Goal: Transaction & Acquisition: Obtain resource

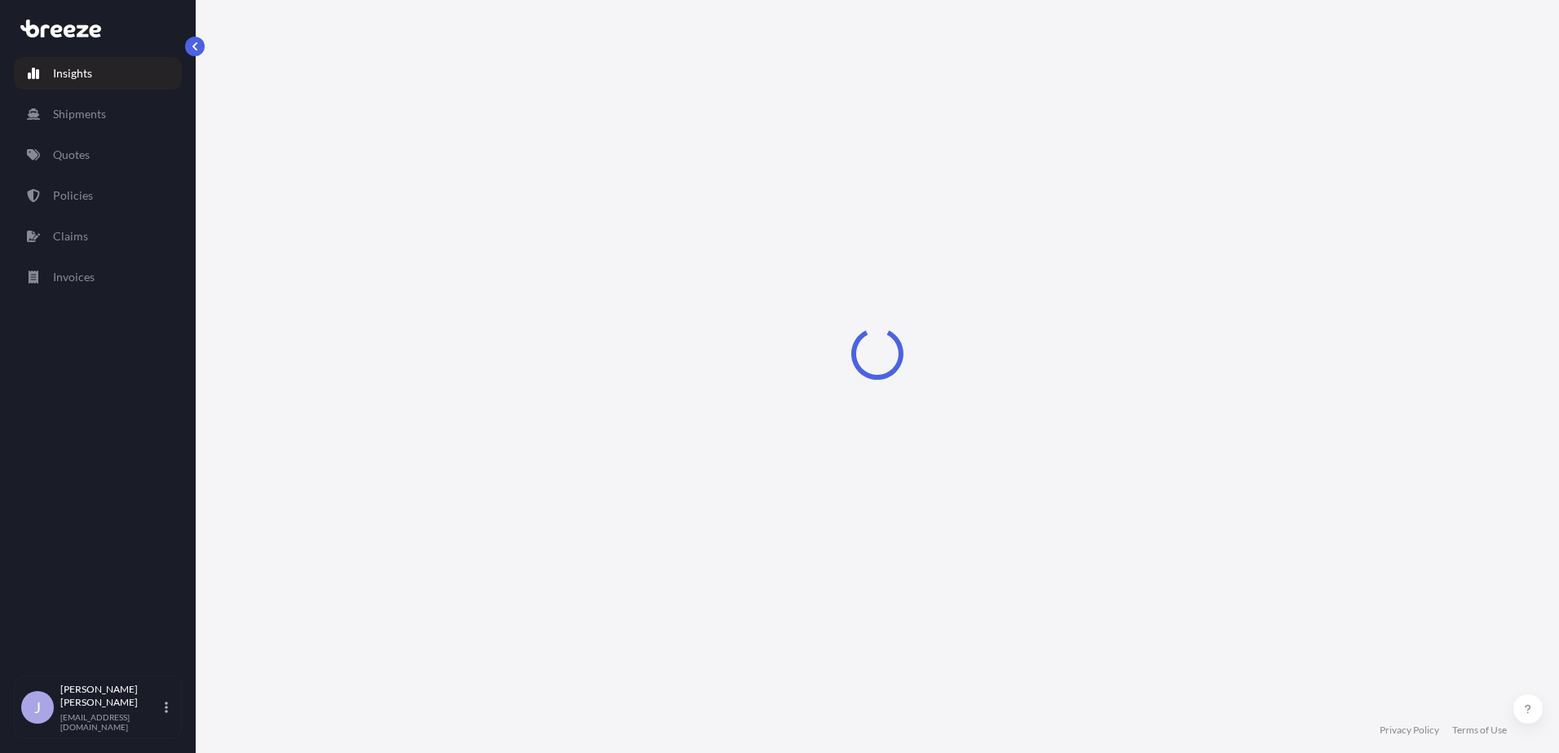
select select "2025"
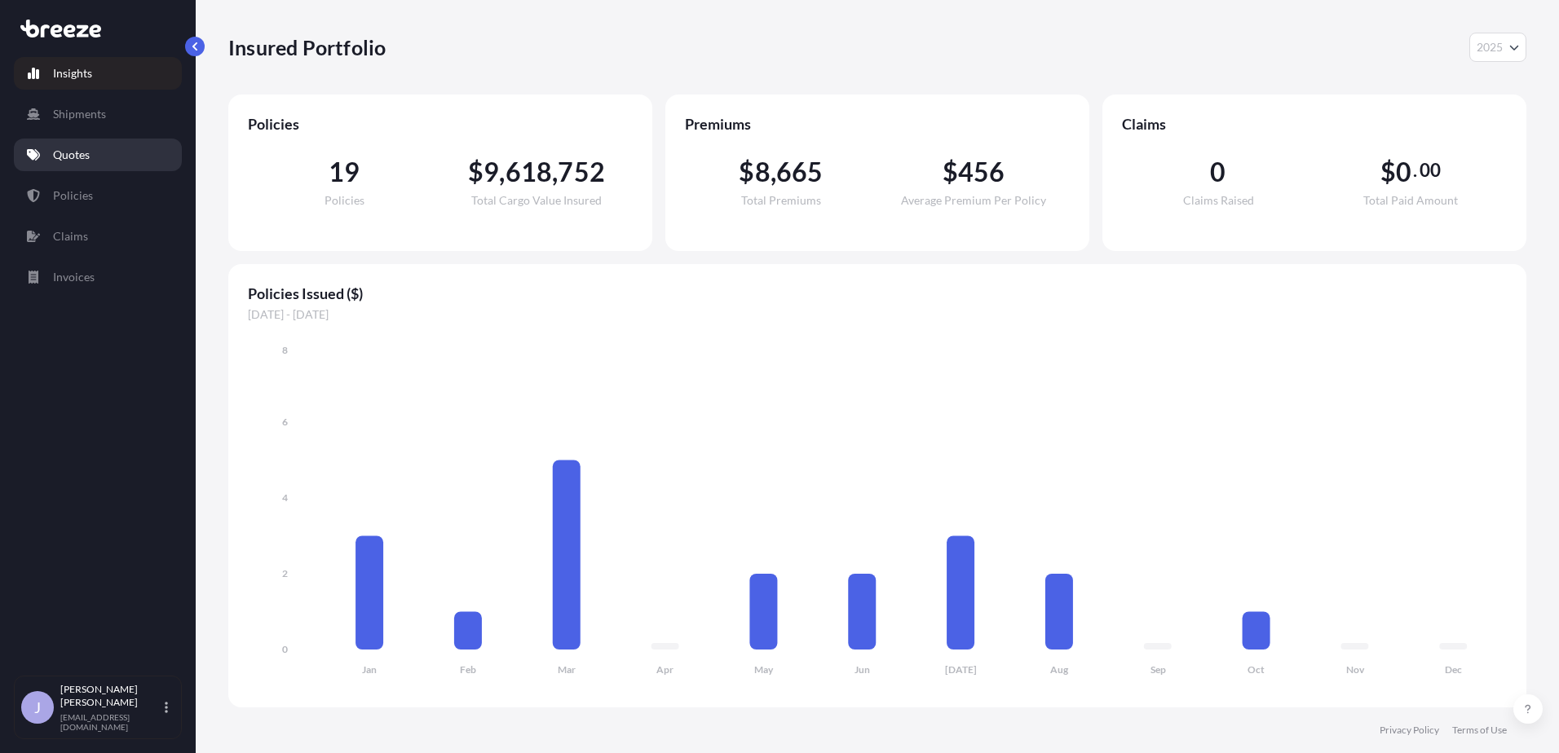
click at [73, 151] on p "Quotes" at bounding box center [71, 155] width 37 height 16
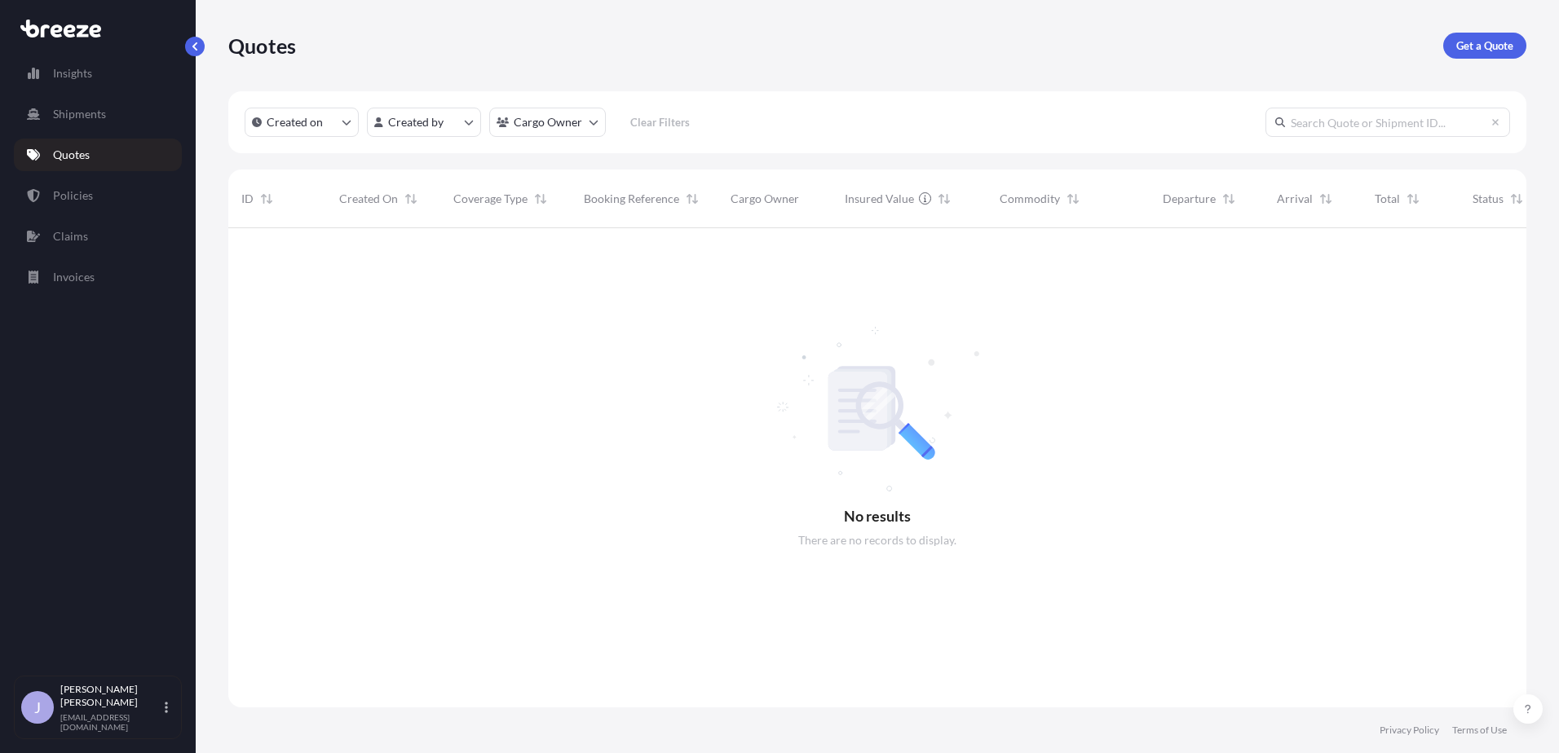
scroll to position [526, 1286]
click at [1492, 44] on p "Get a Quote" at bounding box center [1484, 46] width 57 height 16
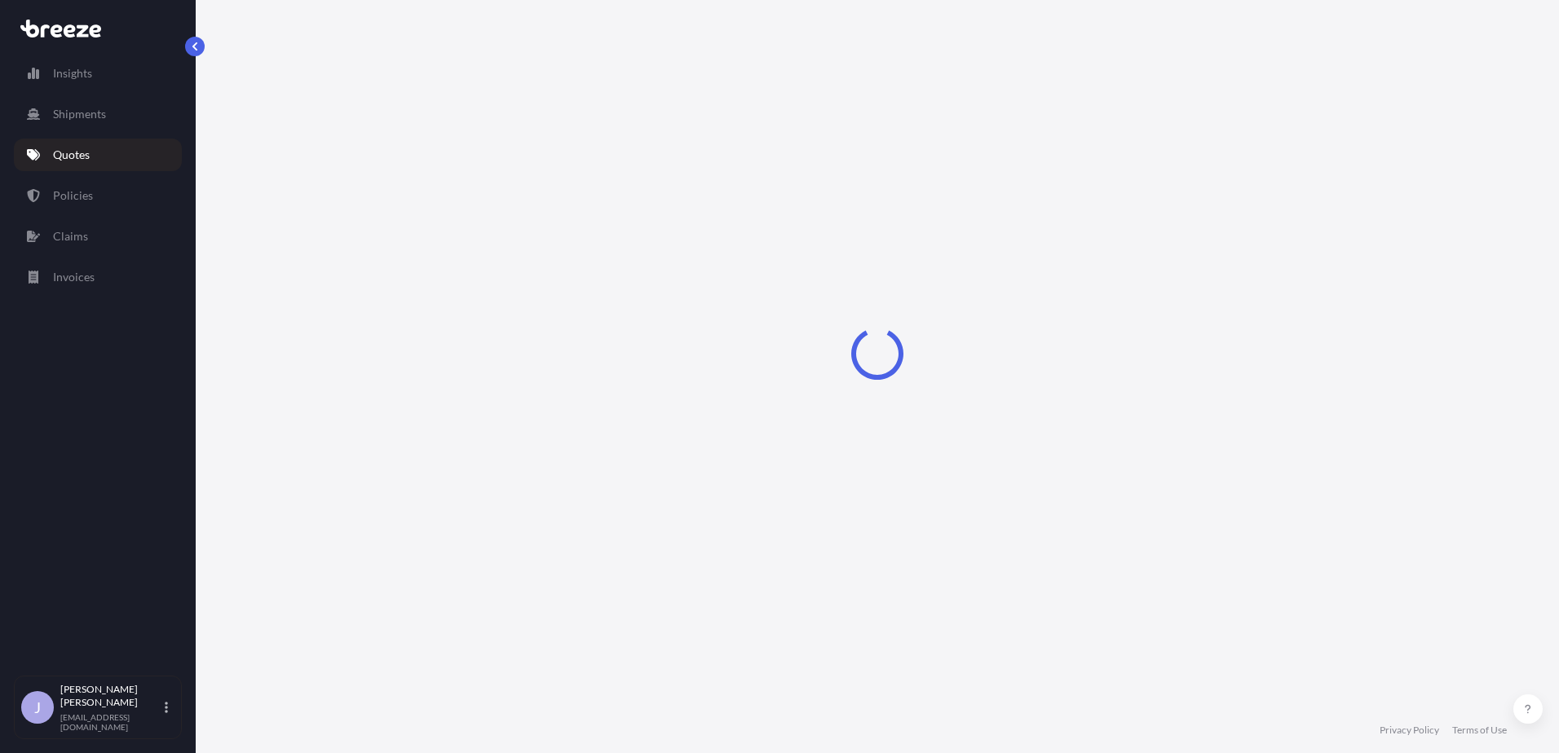
select select "Road"
select select "Sea"
select select "1"
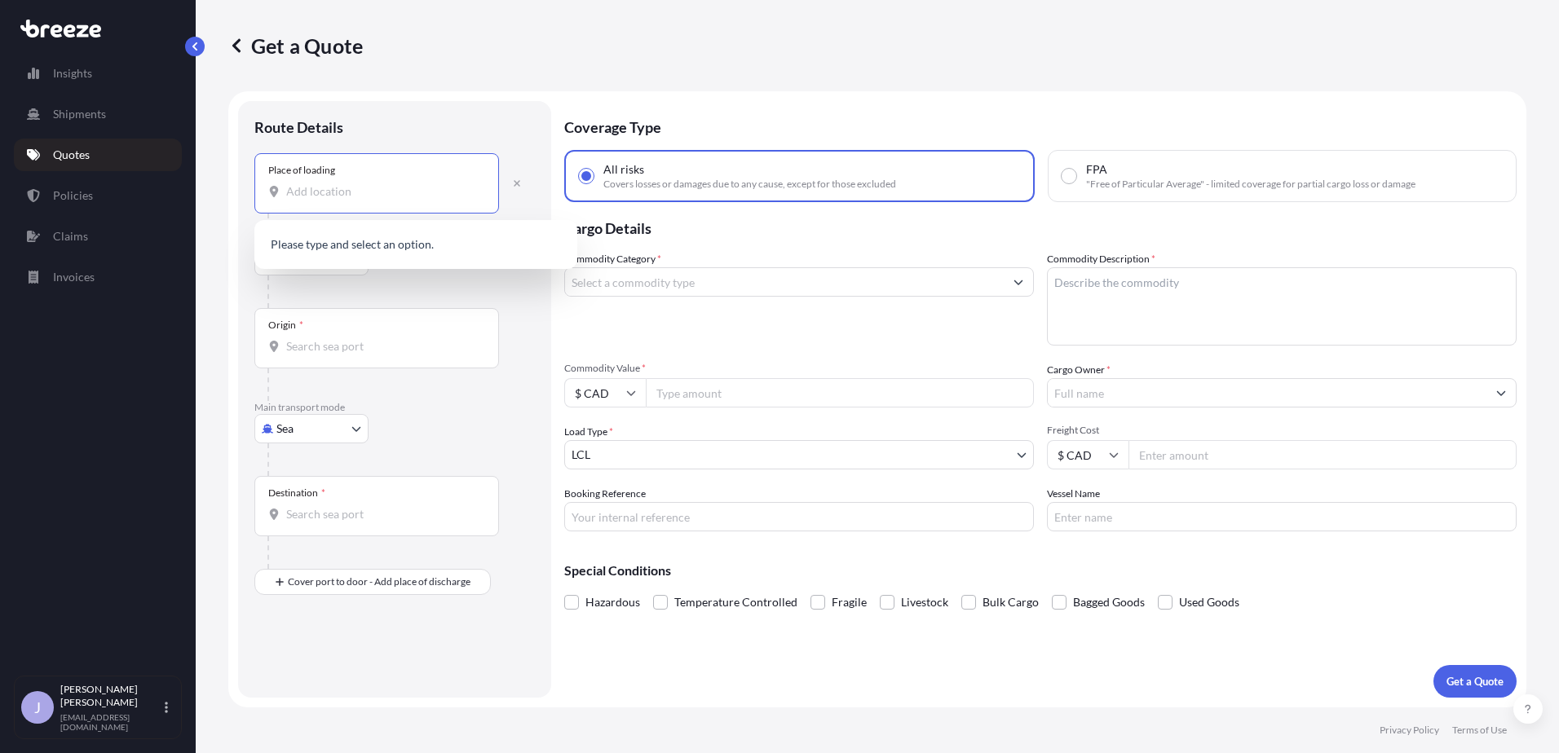
click at [371, 185] on input "Place of loading" at bounding box center [382, 191] width 192 height 16
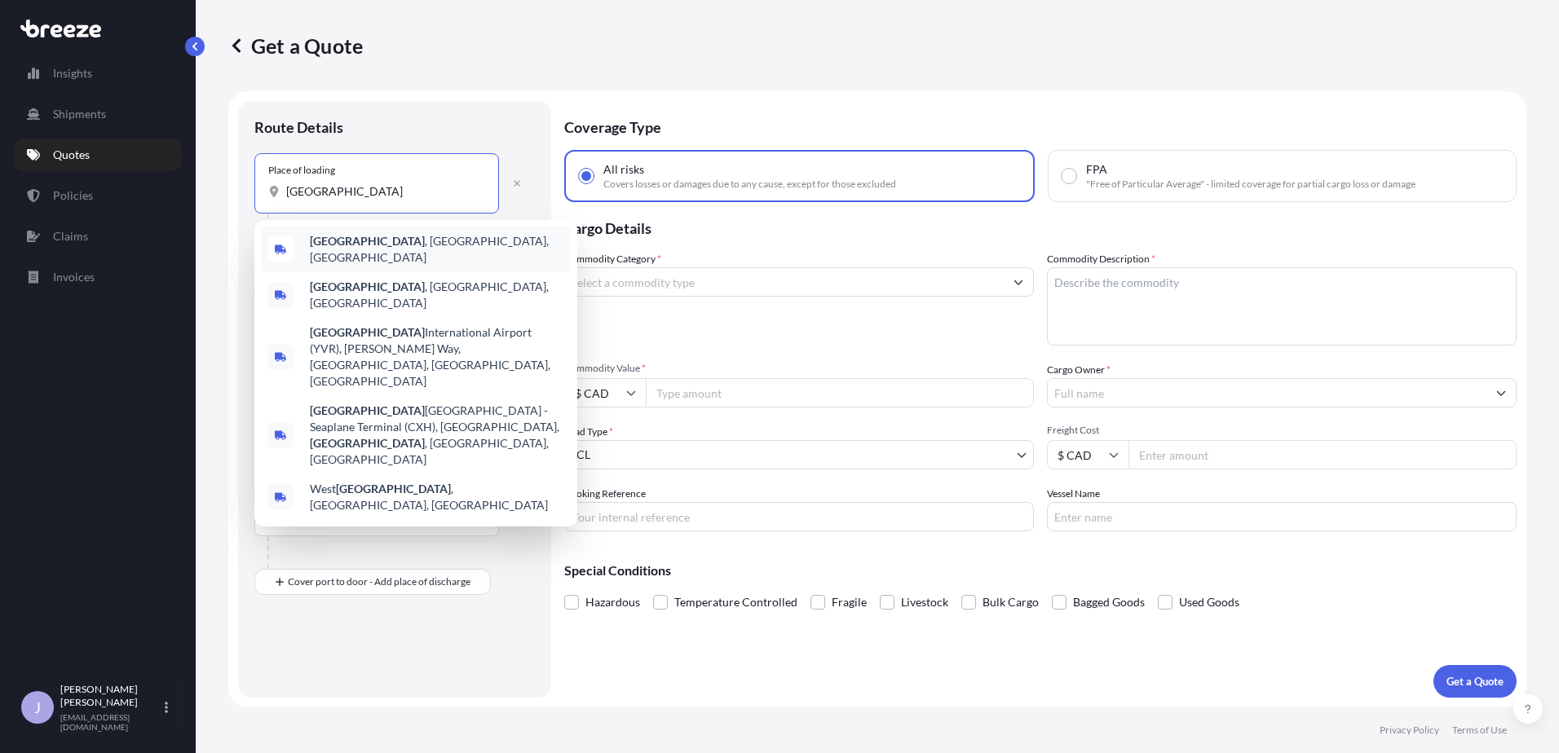
click at [366, 236] on div "[GEOGRAPHIC_DATA] , [GEOGRAPHIC_DATA], [GEOGRAPHIC_DATA]" at bounding box center [416, 250] width 310 height 46
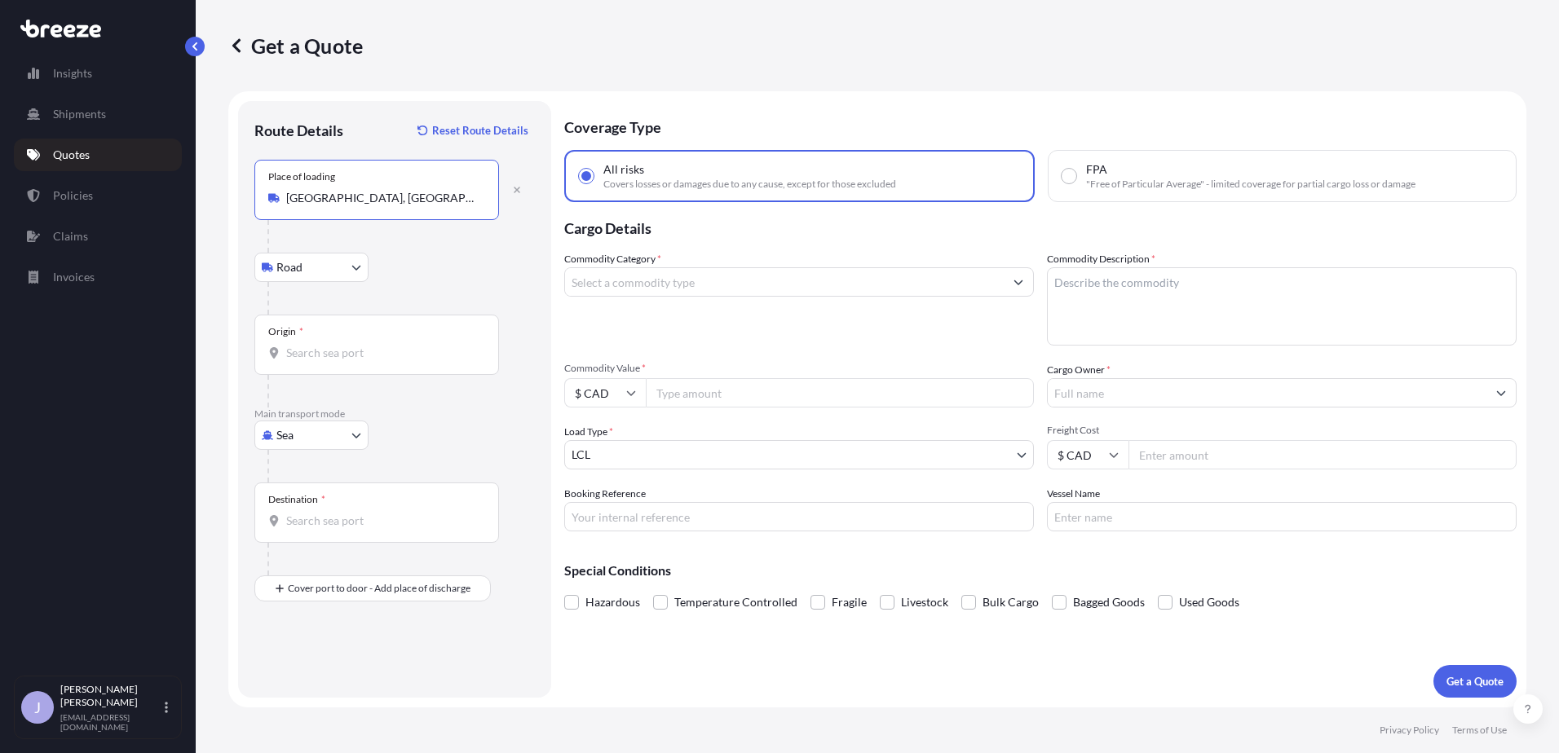
type input "[GEOGRAPHIC_DATA], [GEOGRAPHIC_DATA], [GEOGRAPHIC_DATA]"
click at [343, 359] on input "Origin *" at bounding box center [382, 353] width 192 height 16
drag, startPoint x: 428, startPoint y: 664, endPoint x: 407, endPoint y: 571, distance: 94.5
click at [428, 659] on div "Route Details Reset Route Details Place of loading [GEOGRAPHIC_DATA], [GEOGRAPH…" at bounding box center [394, 399] width 280 height 564
click at [308, 427] on body "0 options available. Insights Shipments Quotes Policies Claims Invoices J [PERS…" at bounding box center [779, 376] width 1559 height 753
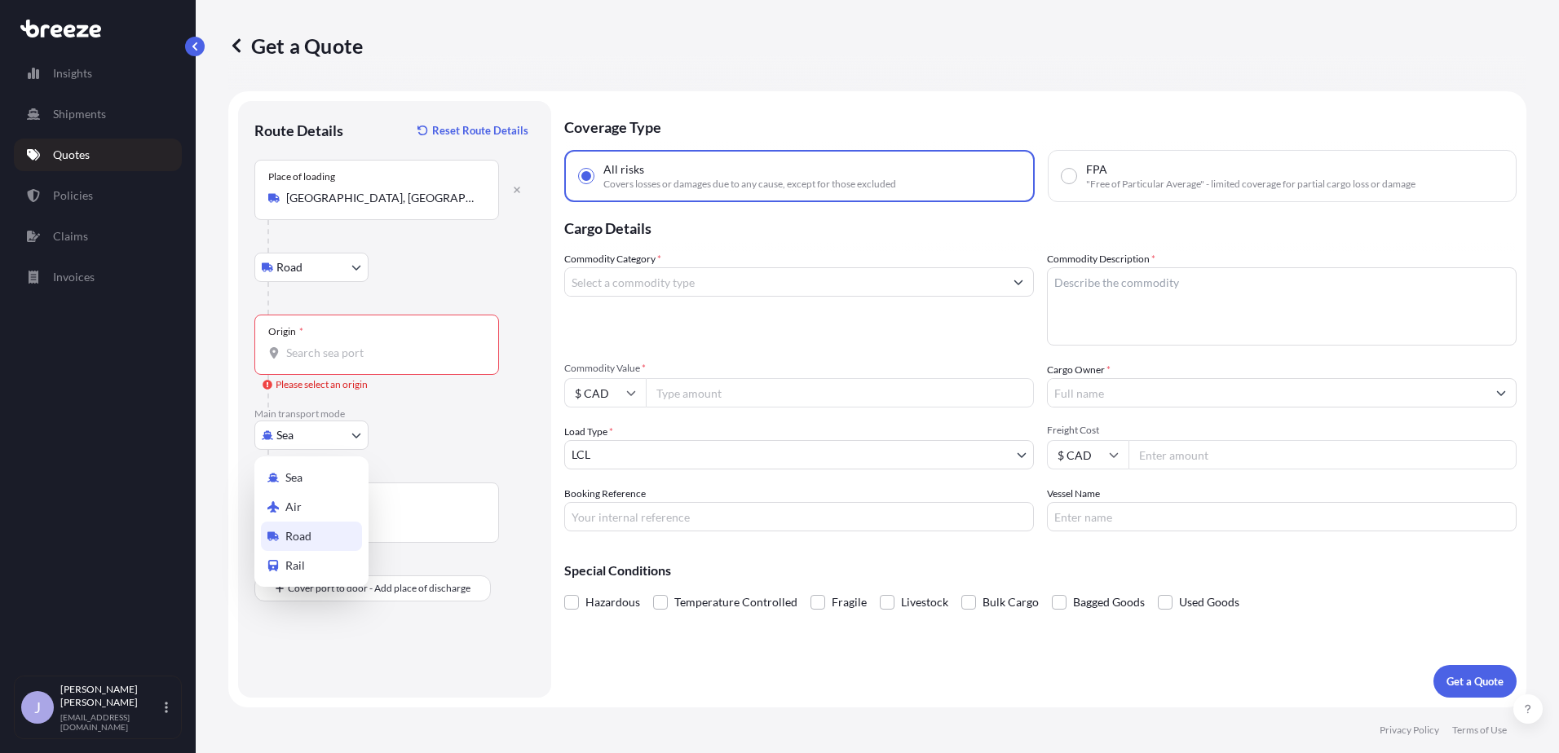
click at [315, 535] on div "Road" at bounding box center [311, 536] width 101 height 29
select select "Road"
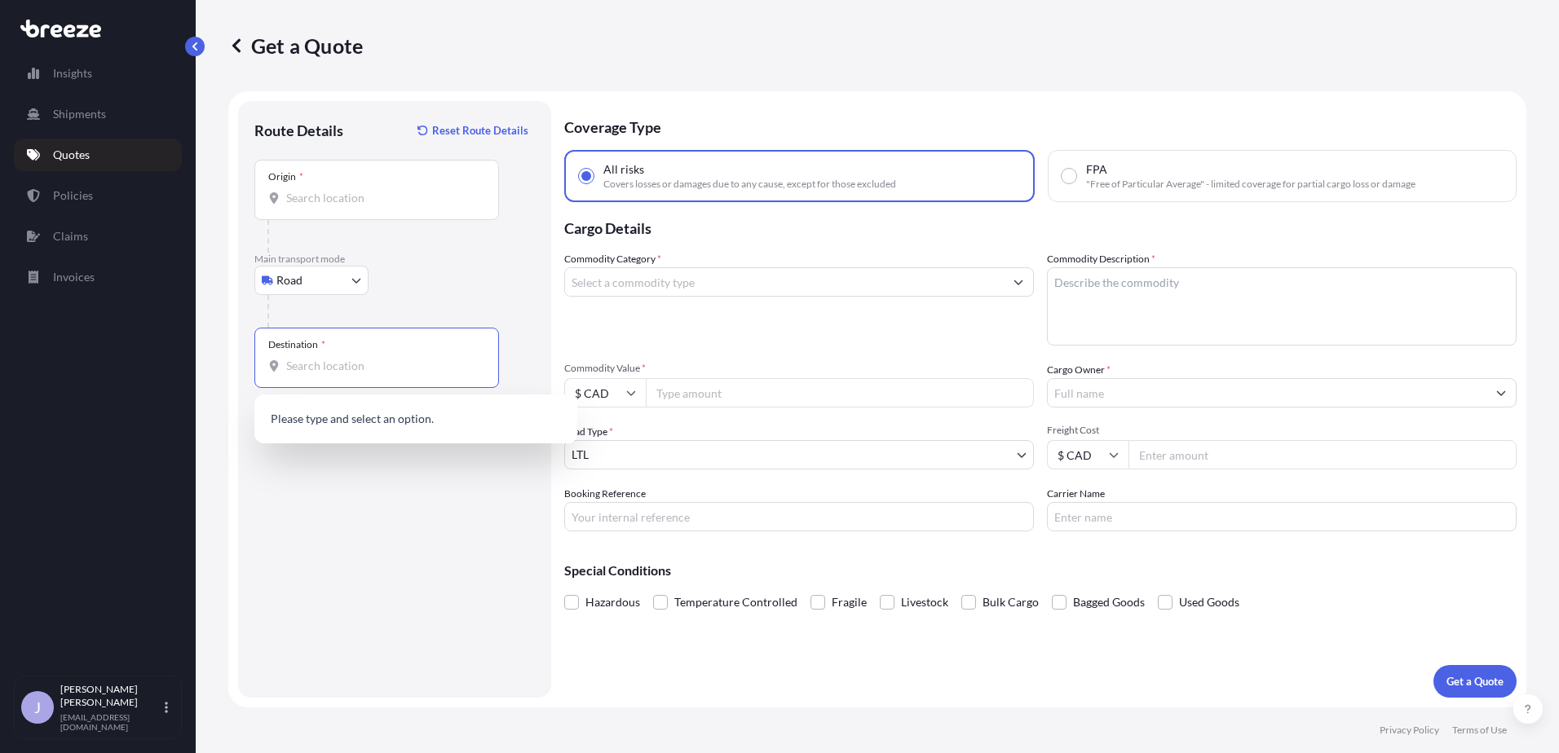
click at [342, 372] on input "Destination *" at bounding box center [382, 366] width 192 height 16
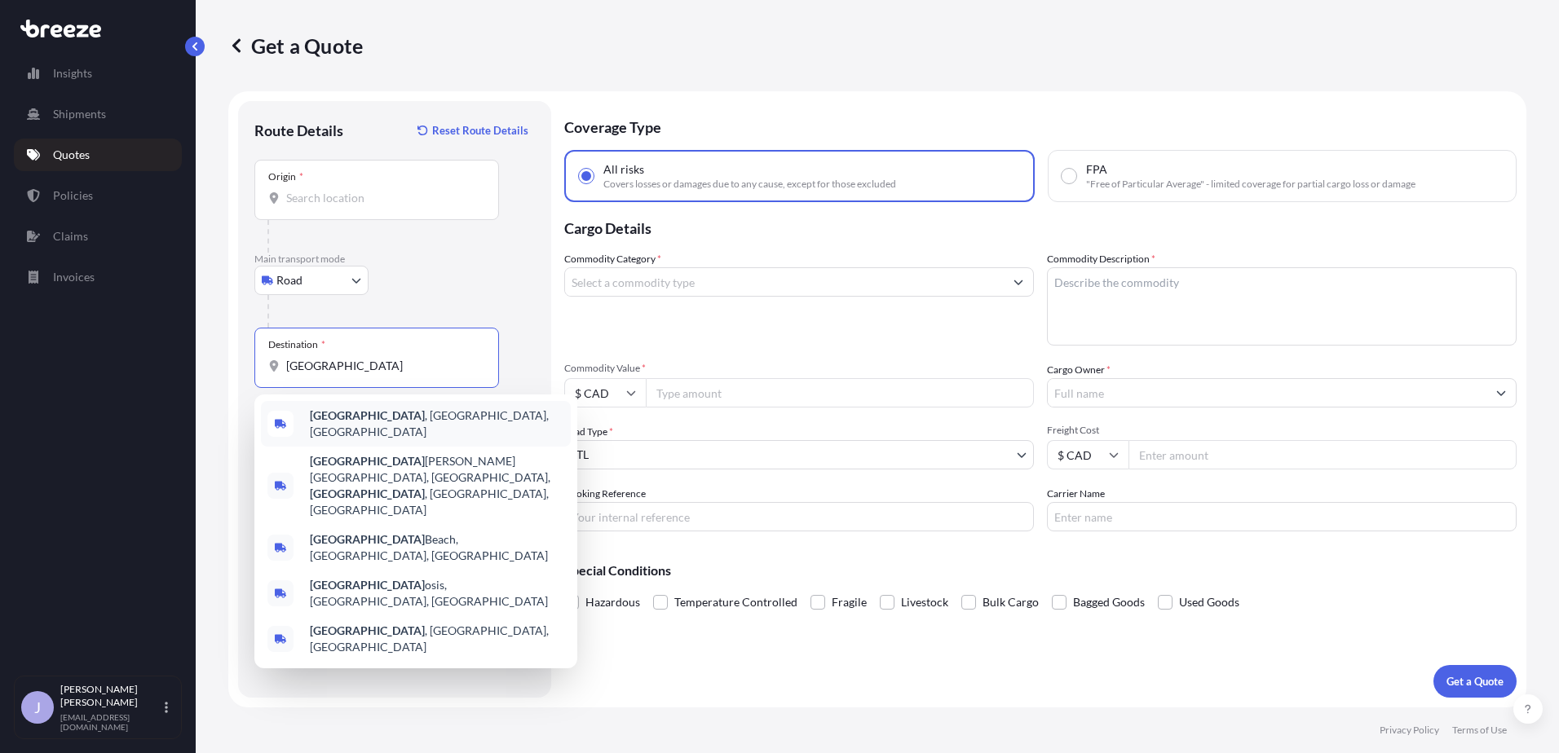
click at [346, 414] on b "[GEOGRAPHIC_DATA]" at bounding box center [367, 415] width 115 height 14
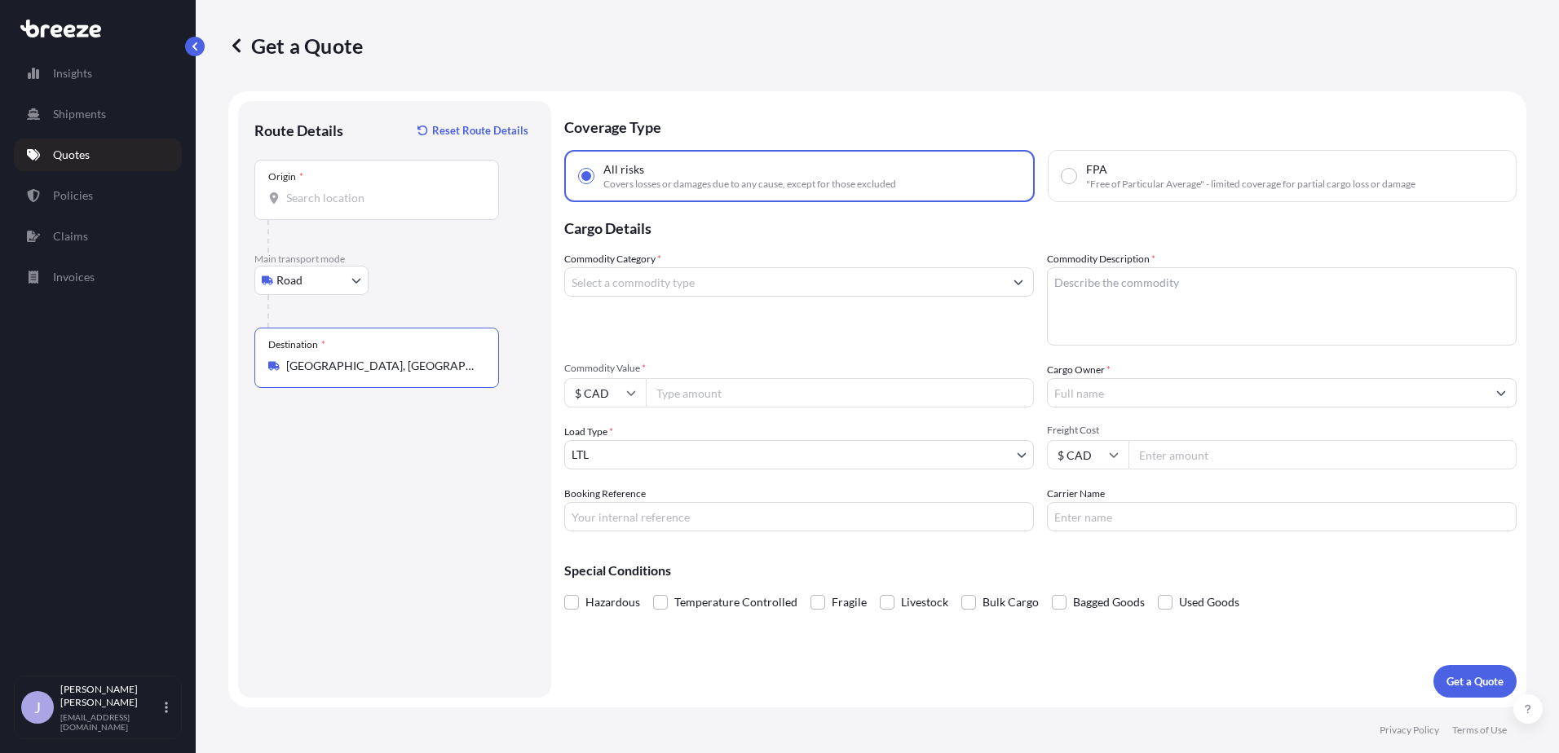
type input "[GEOGRAPHIC_DATA], [GEOGRAPHIC_DATA], [GEOGRAPHIC_DATA]"
click at [714, 287] on input "Commodity Category *" at bounding box center [784, 281] width 439 height 29
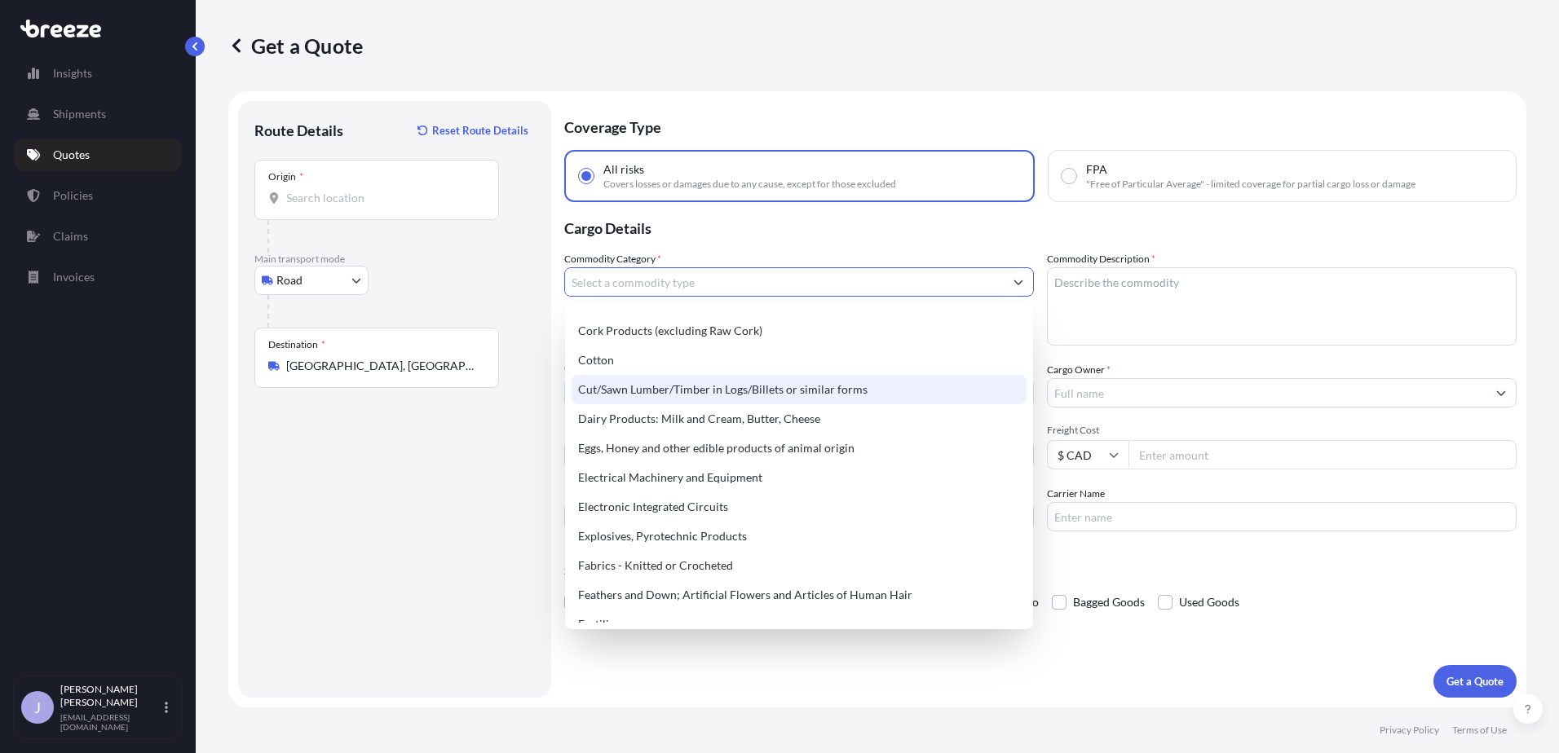
scroll to position [897, 0]
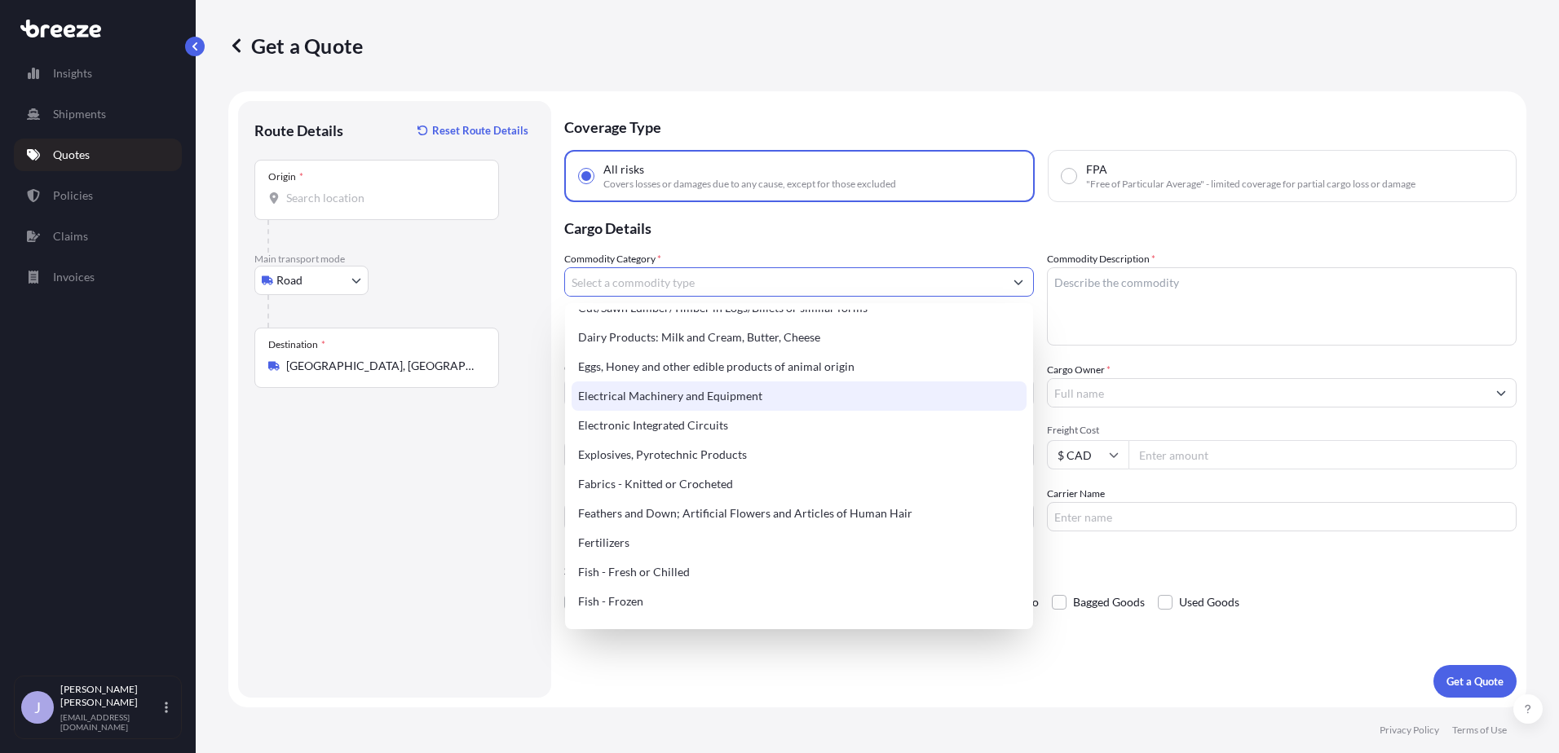
click at [705, 397] on div "Electrical Machinery and Equipment" at bounding box center [798, 396] width 455 height 29
type input "Electrical Machinery and Equipment"
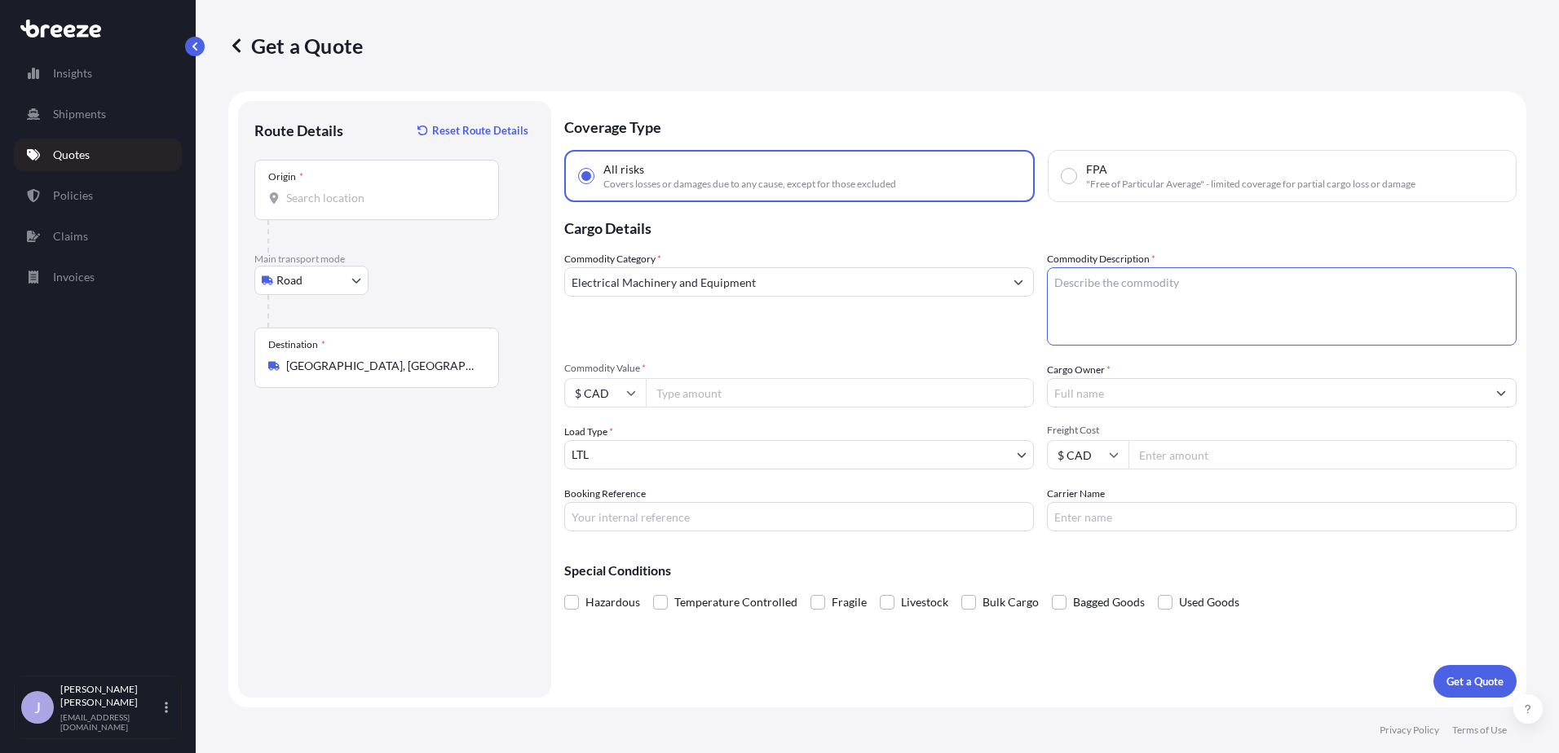
click at [1088, 287] on textarea "Commodity Description *" at bounding box center [1282, 306] width 470 height 78
type textarea "Plastic injection molding machine"
click at [629, 390] on icon at bounding box center [631, 393] width 10 height 10
click at [618, 514] on div "$ USD" at bounding box center [605, 506] width 68 height 31
type input "$ USD"
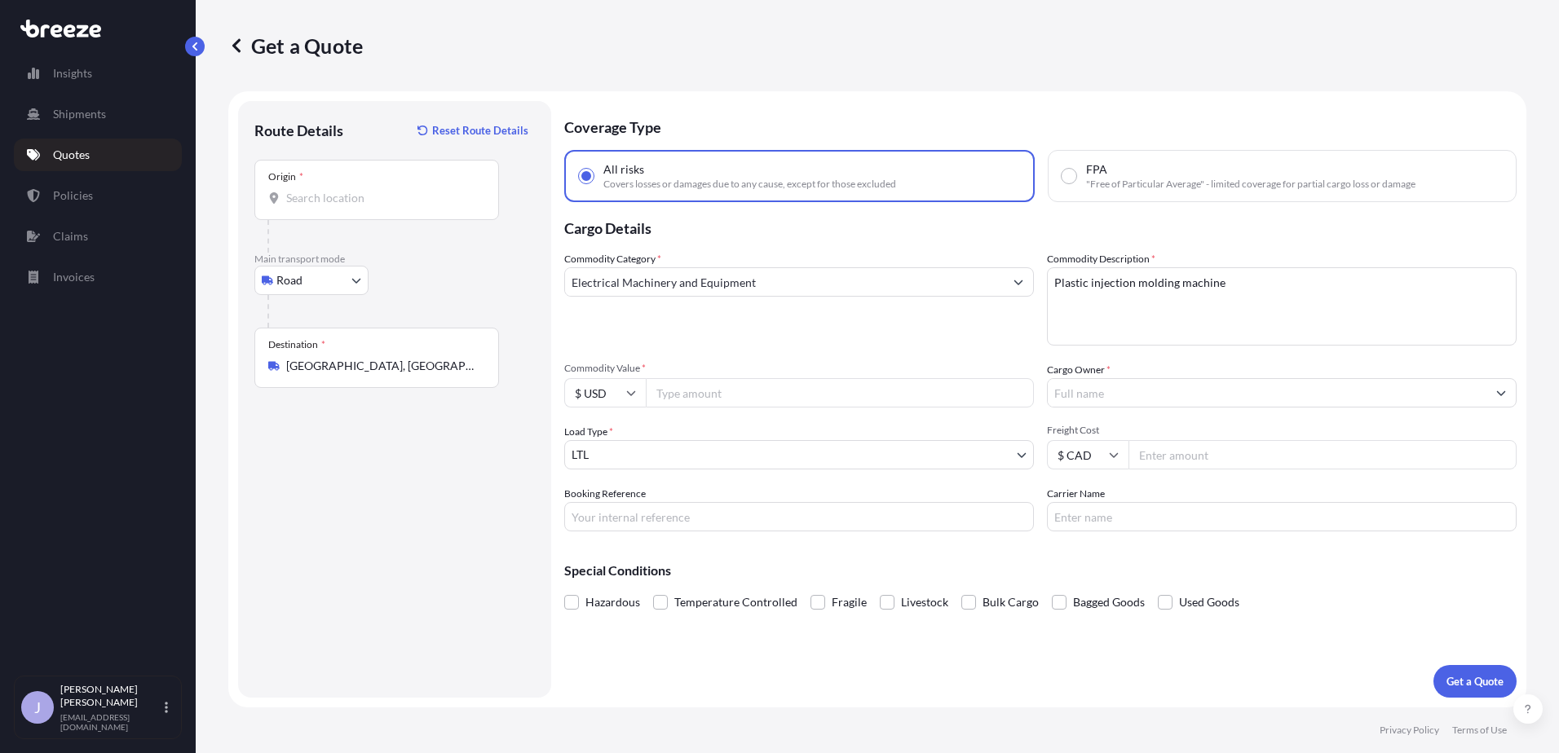
click at [739, 399] on input "Commodity Value *" at bounding box center [840, 392] width 388 height 29
type input "205000"
click at [854, 355] on div "Commodity Category * Electrical Machinery and Equipment Commodity Description *…" at bounding box center [1040, 391] width 952 height 280
click at [1174, 392] on input "Cargo Owner *" at bounding box center [1267, 392] width 439 height 29
type input "e"
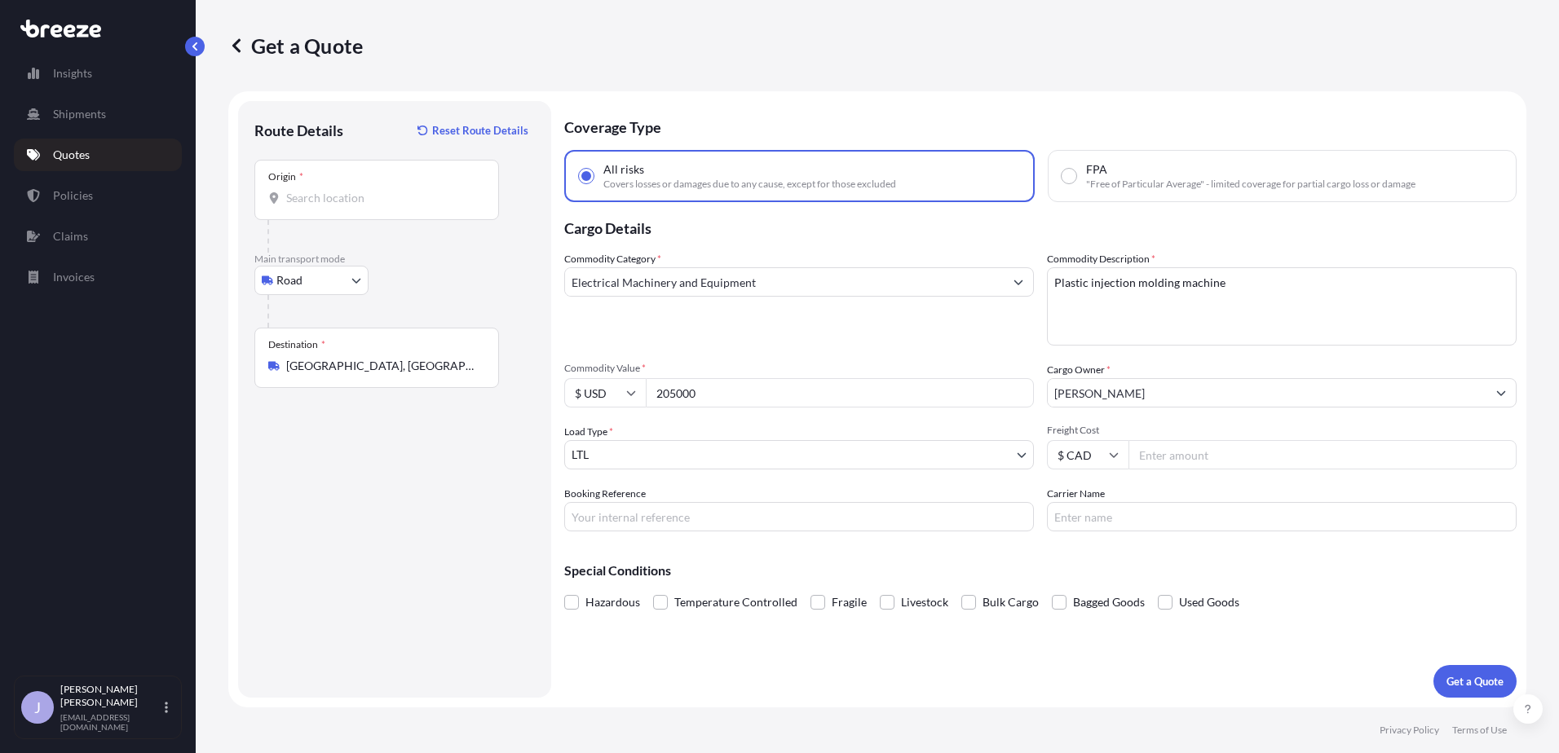
click at [1113, 393] on input "[PERSON_NAME]" at bounding box center [1267, 392] width 439 height 29
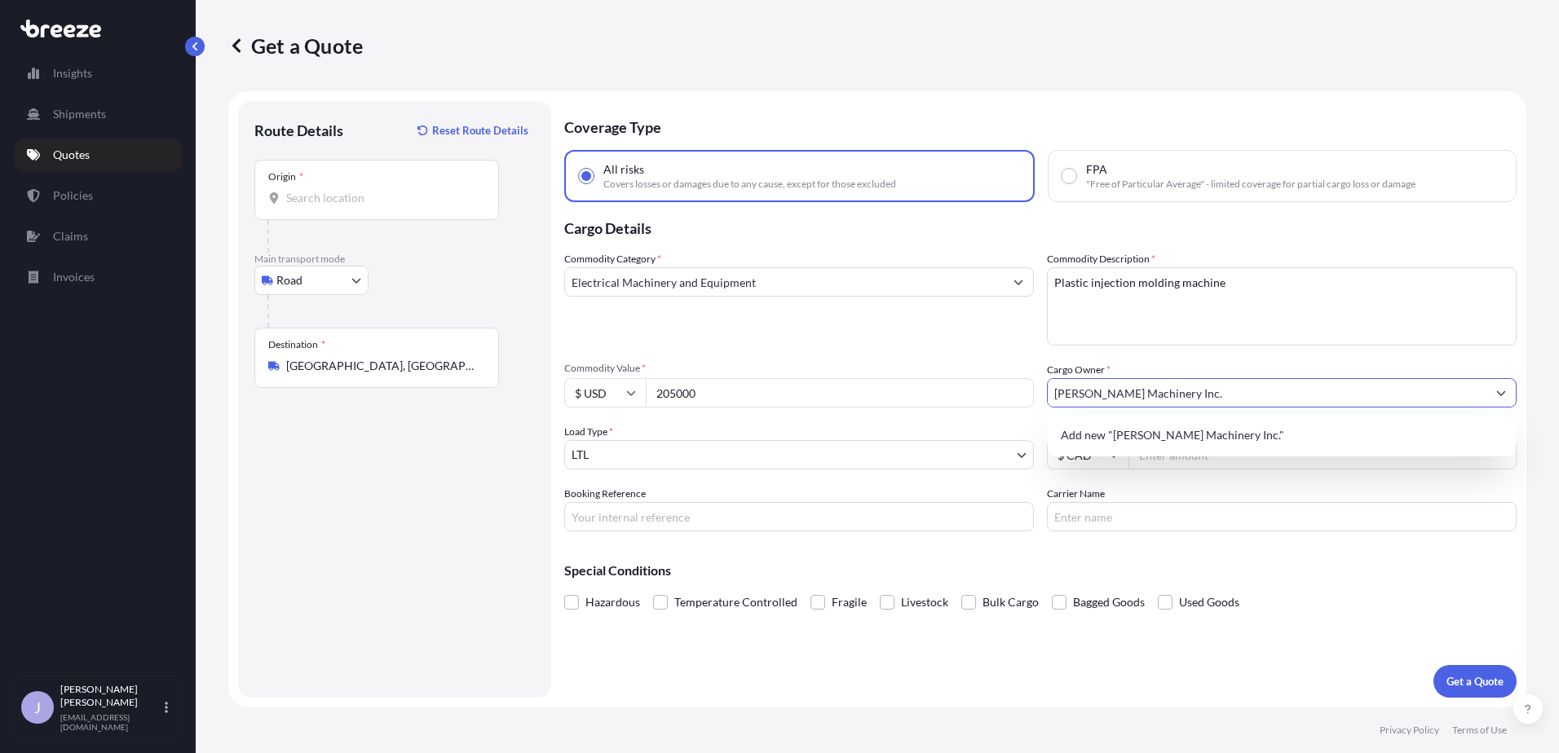
type input "[PERSON_NAME] Machinery Inc."
click at [510, 514] on div "Route Details Reset Route Details Place of loading Road Road Rail Origin * Main…" at bounding box center [394, 399] width 280 height 564
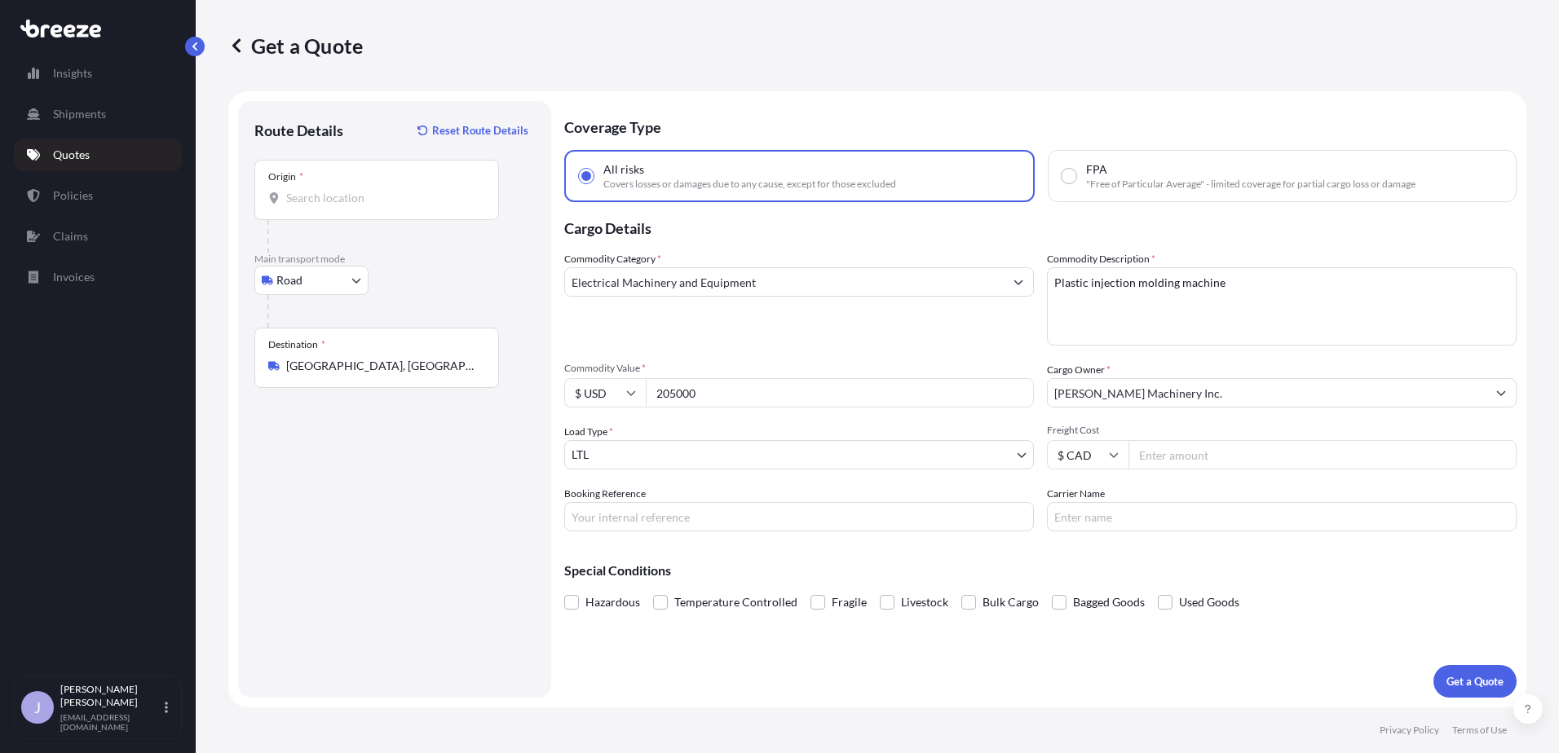
click at [694, 455] on body "0 options available. 1 option available. 0 options available. 1 option availabl…" at bounding box center [779, 376] width 1559 height 753
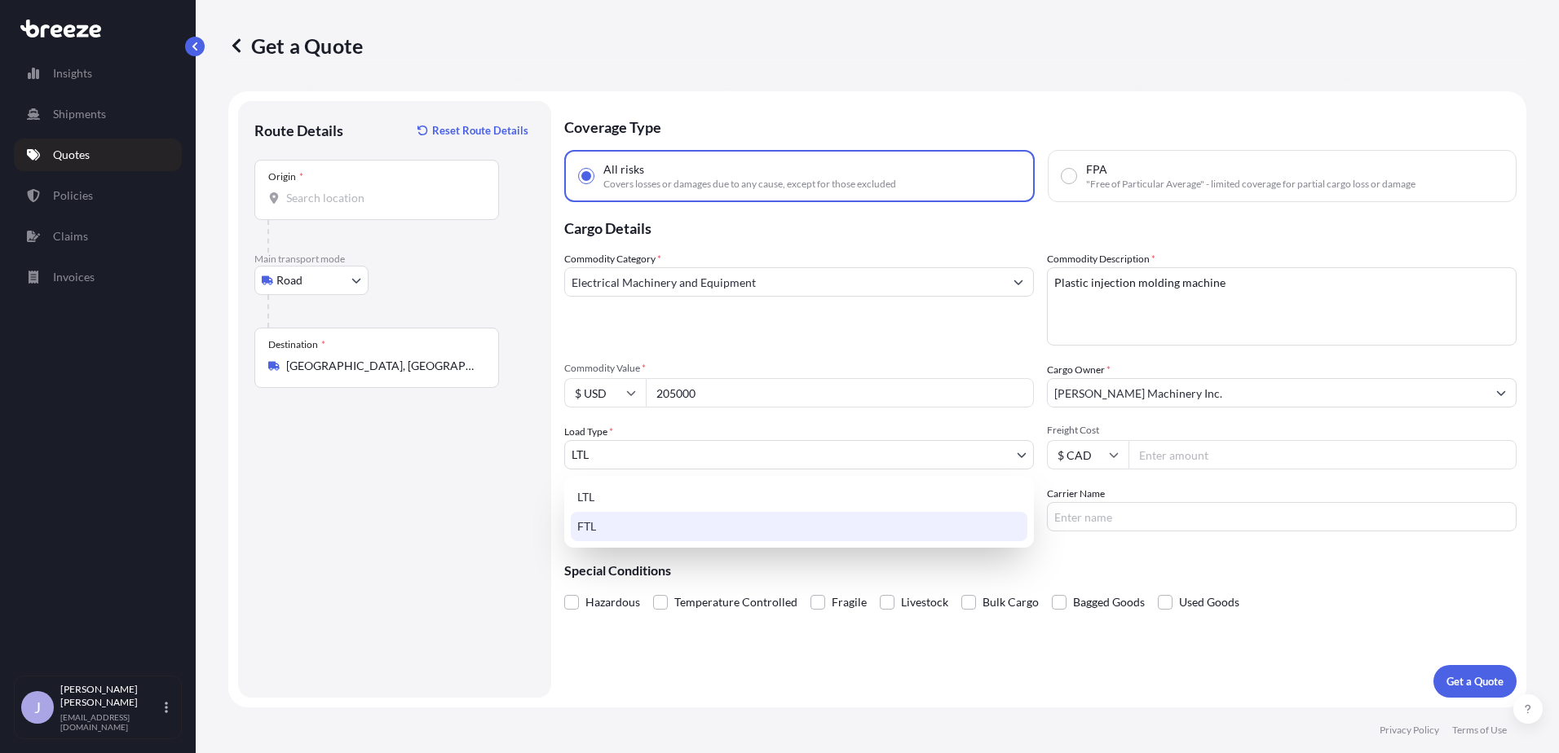
click at [655, 527] on div "FTL" at bounding box center [799, 526] width 457 height 29
select select "2"
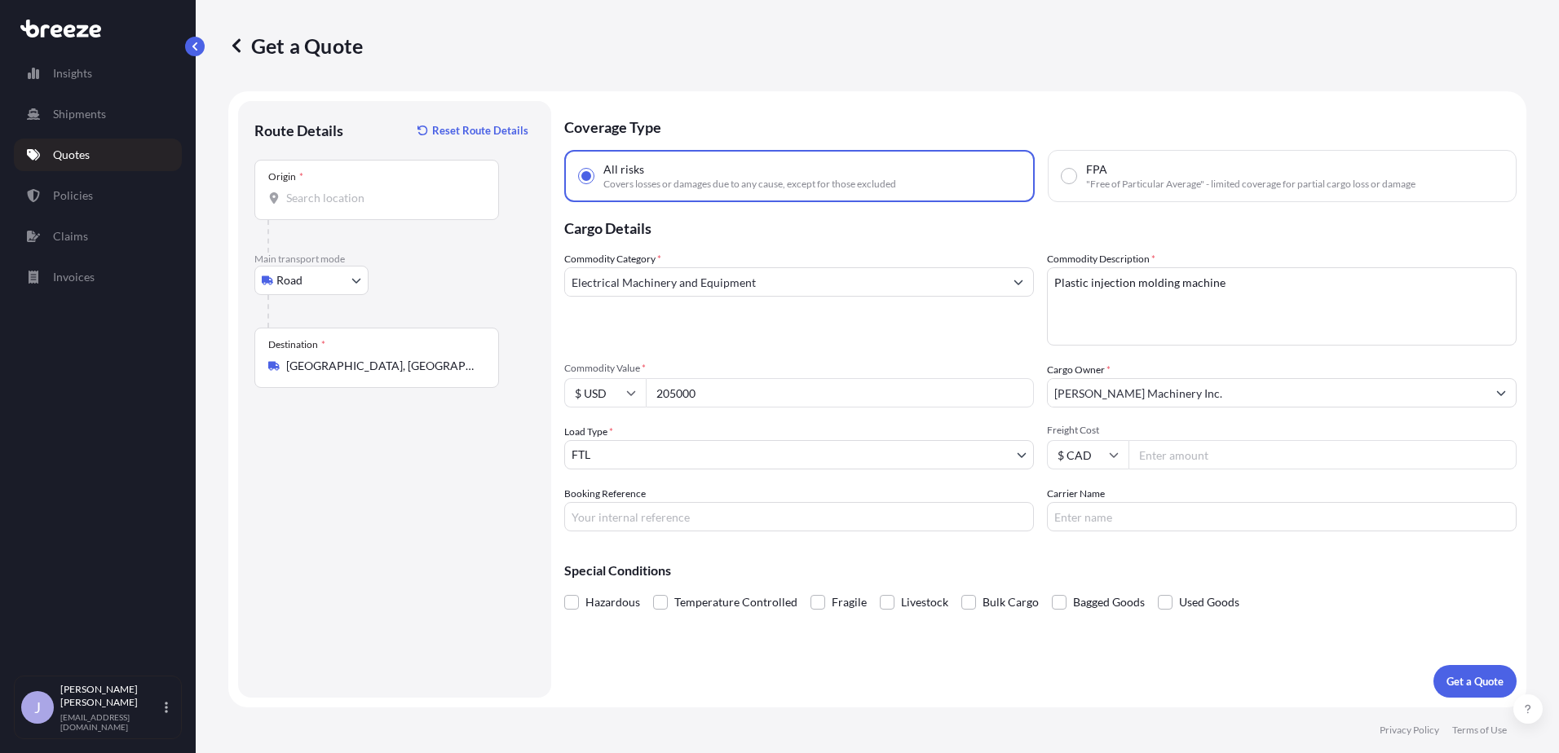
click at [1157, 452] on input "Freight Cost" at bounding box center [1322, 454] width 388 height 29
type input "5000"
click at [1091, 534] on div "Coverage Type All risks Covers losses or damages due to any cause, except for t…" at bounding box center [1040, 399] width 952 height 597
click at [1260, 518] on input "Carrier Name" at bounding box center [1282, 516] width 470 height 29
type input "Trappers Transport"
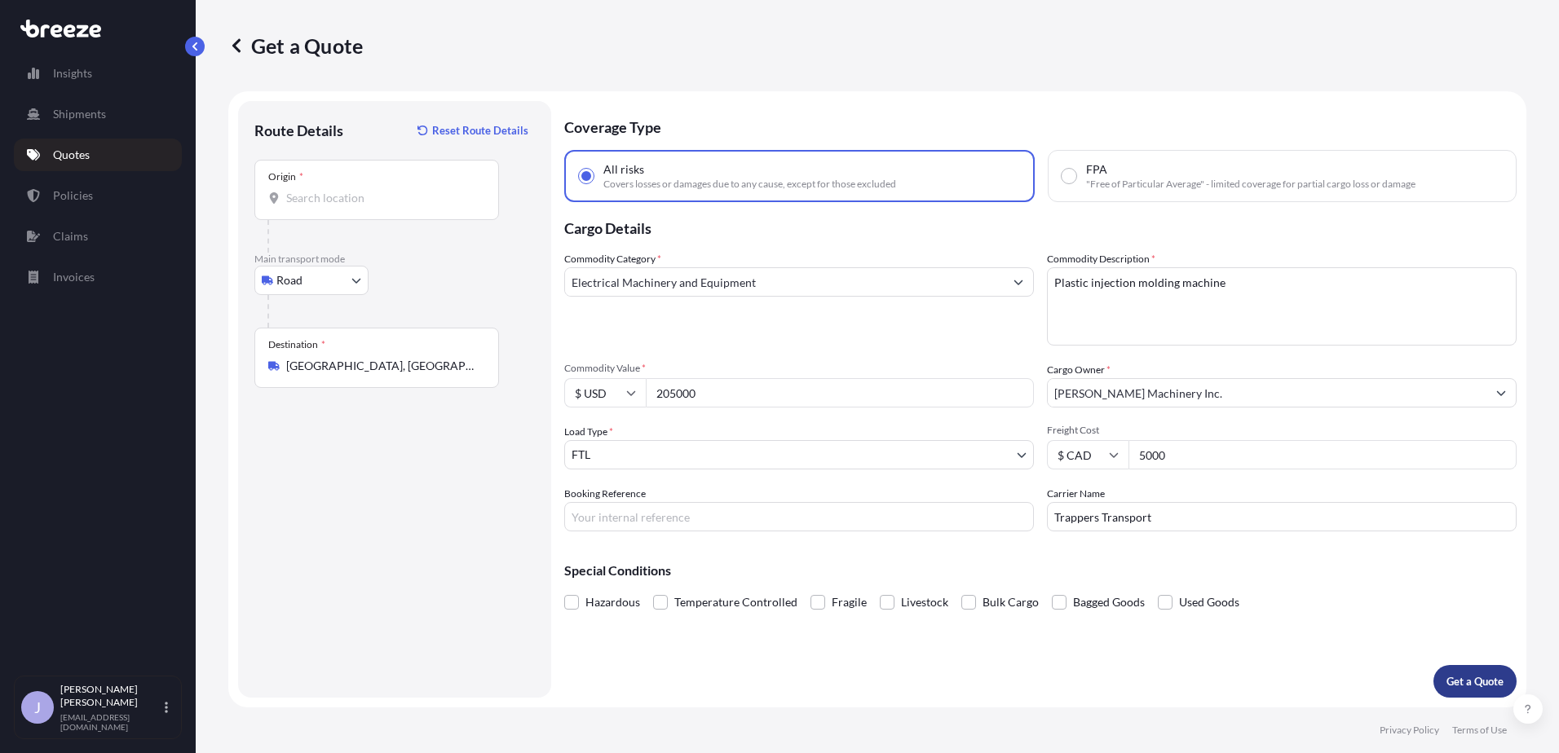
click at [1454, 677] on p "Get a Quote" at bounding box center [1474, 681] width 57 height 16
click at [373, 198] on input "Origin * Please select an origin" at bounding box center [382, 198] width 192 height 16
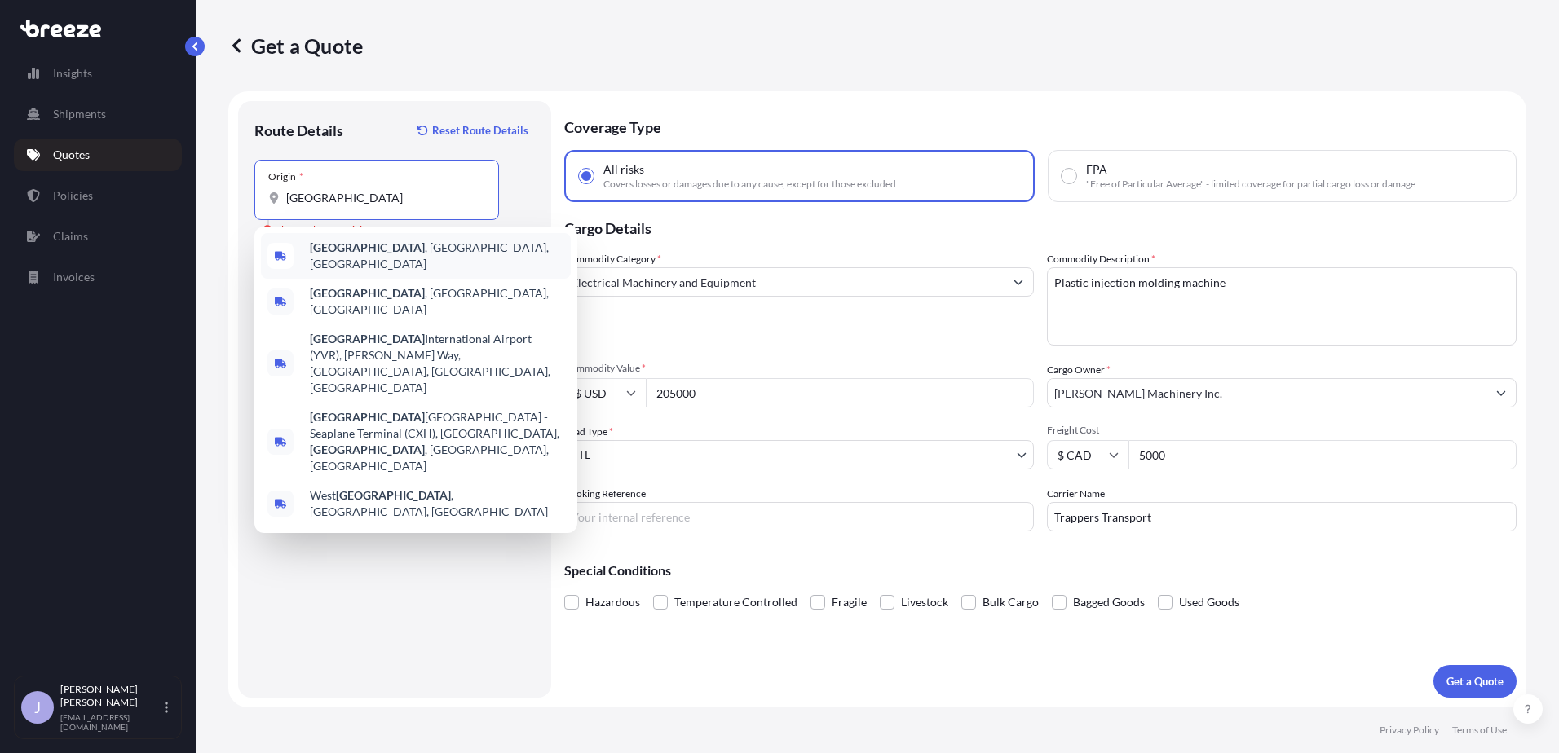
click at [327, 254] on b "[GEOGRAPHIC_DATA]" at bounding box center [367, 247] width 115 height 14
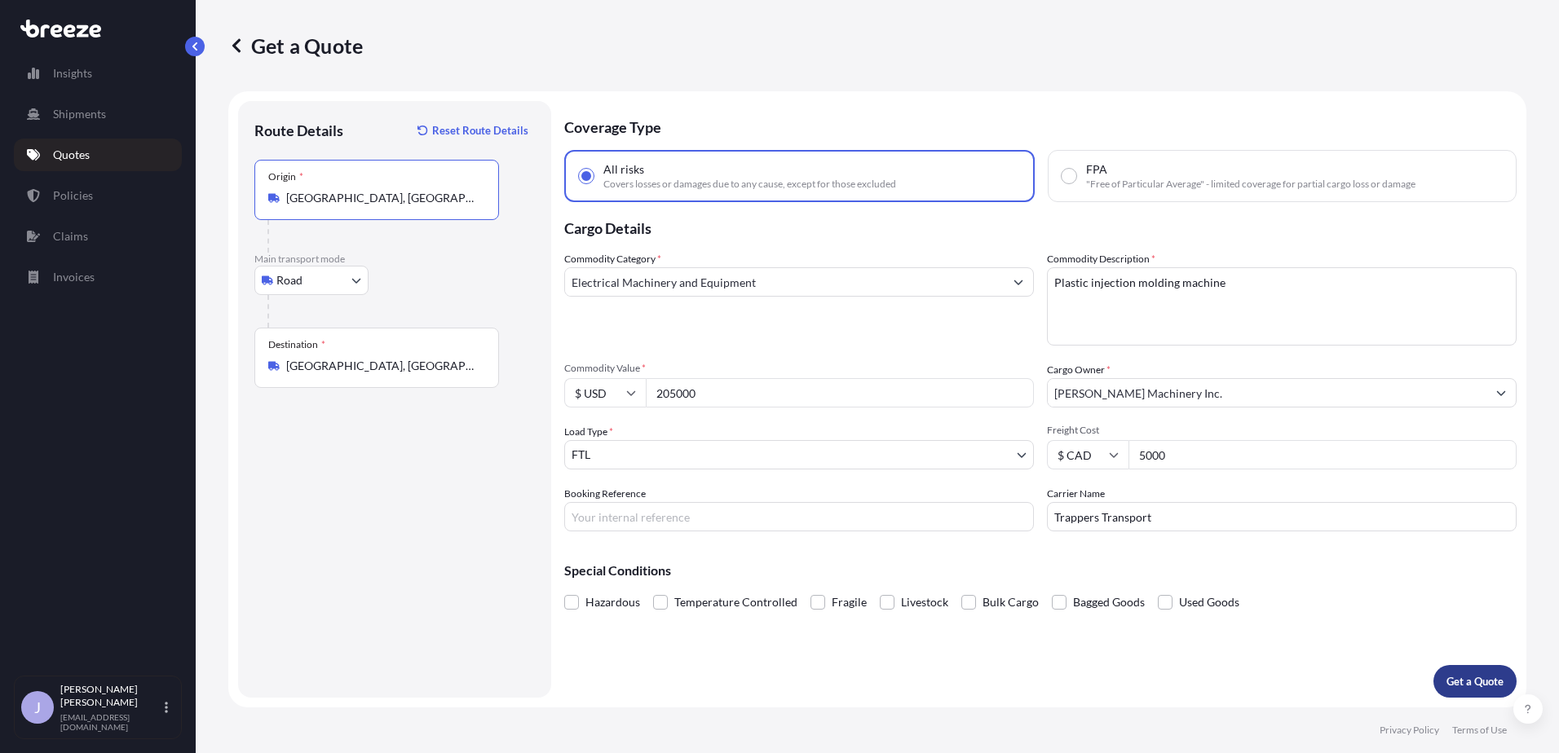
type input "[GEOGRAPHIC_DATA], [GEOGRAPHIC_DATA], [GEOGRAPHIC_DATA]"
click at [1472, 677] on p "Get a Quote" at bounding box center [1474, 681] width 57 height 16
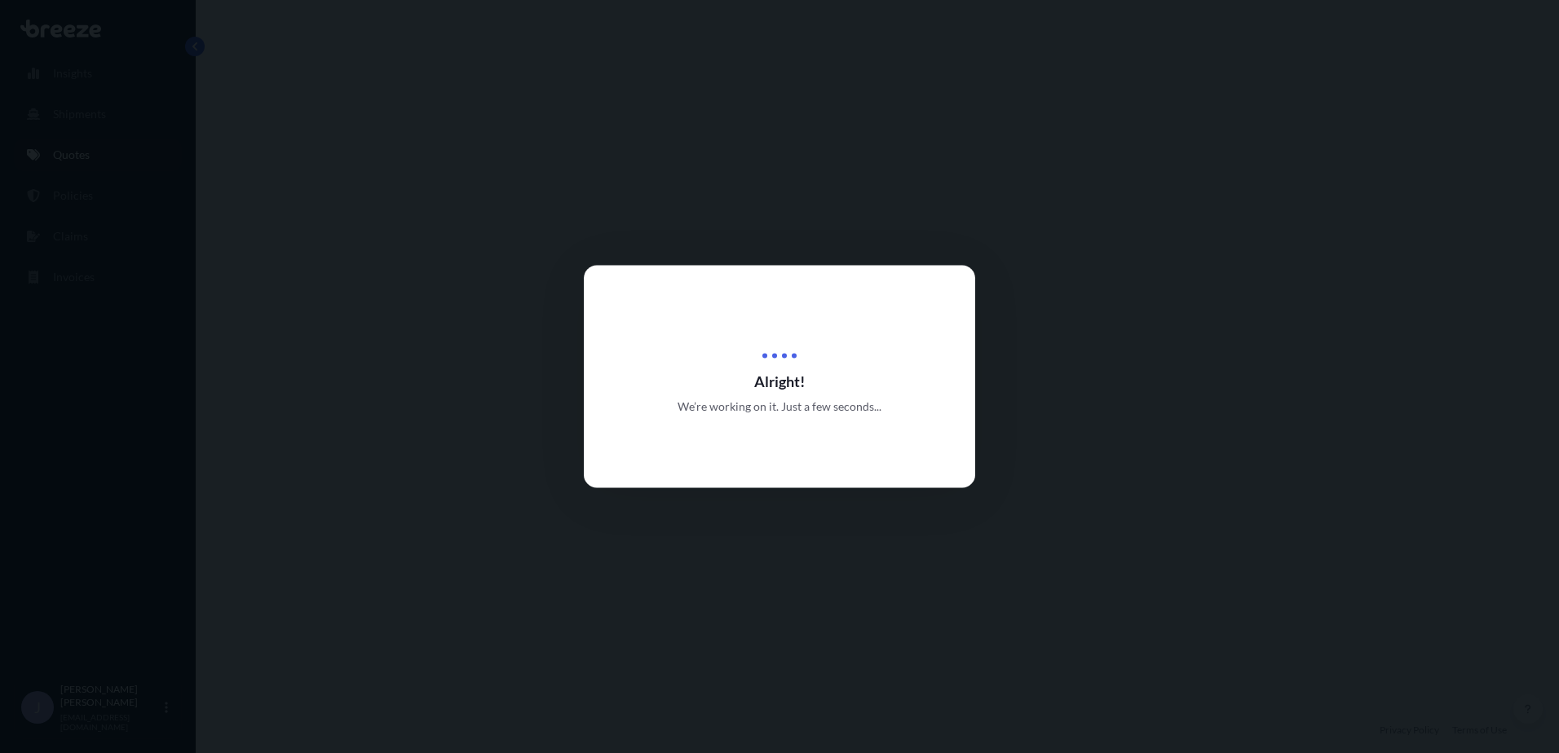
select select "Road"
select select "2"
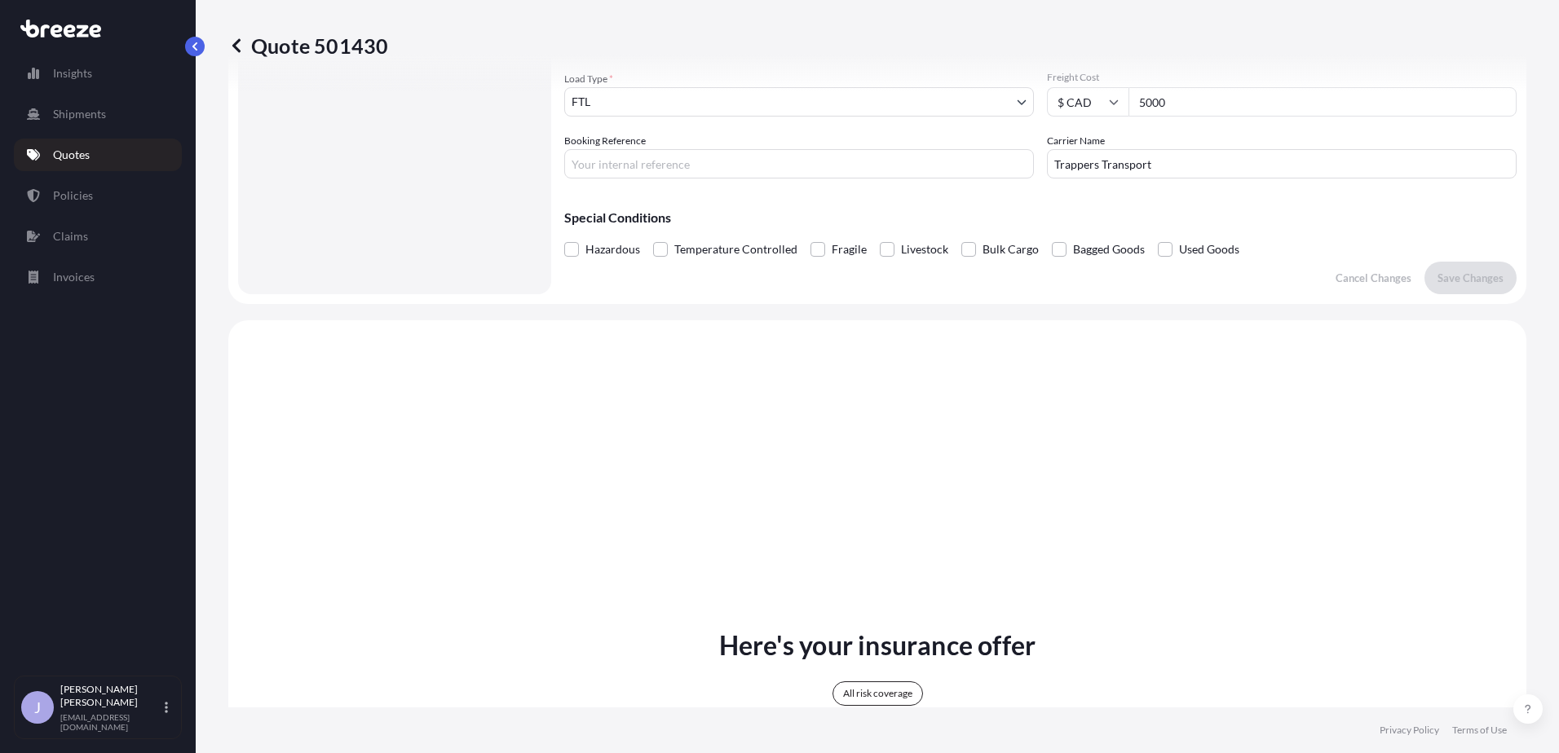
scroll to position [592, 0]
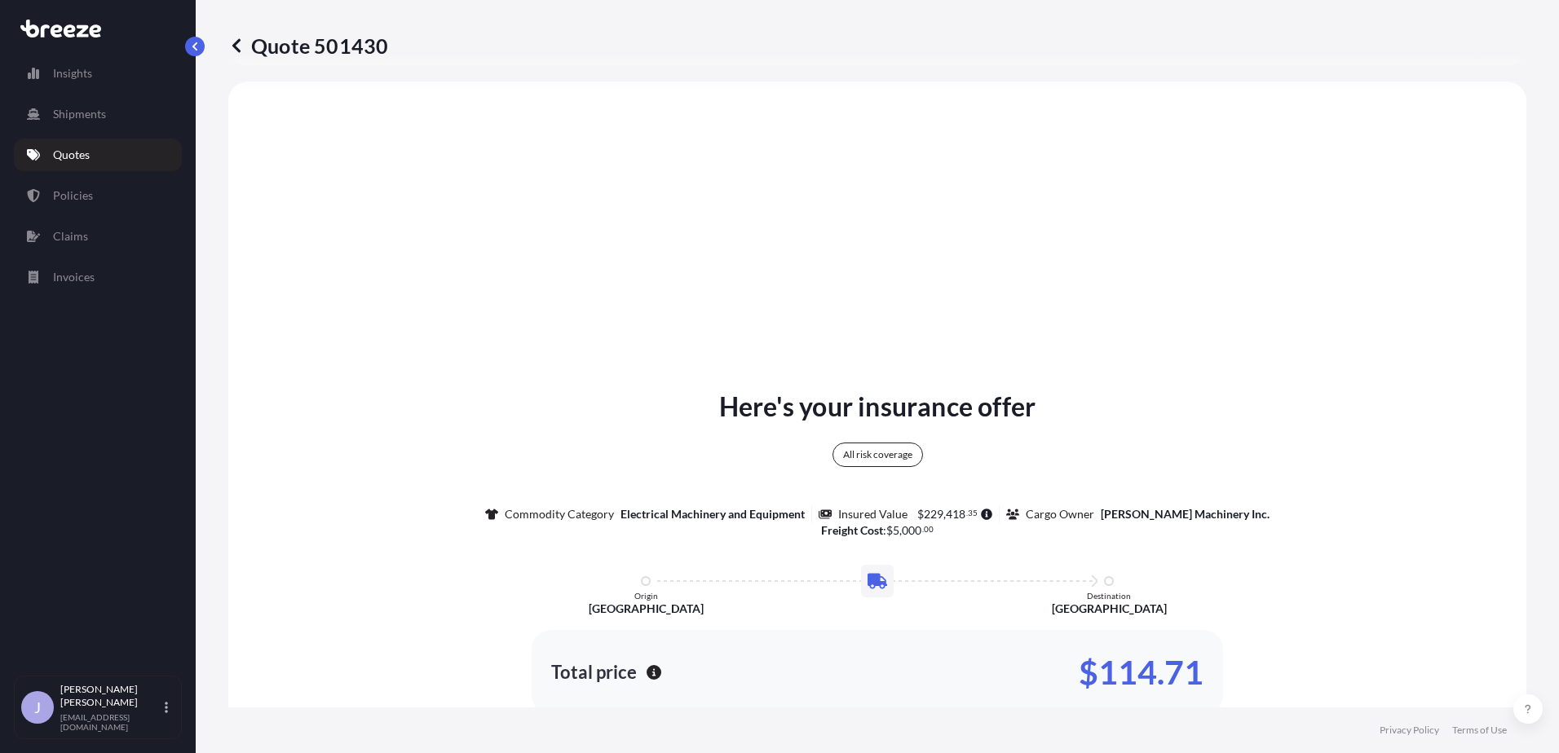
click at [1296, 489] on div "Here's your insurance offer All risk coverage Commodity Category Electrical Mac…" at bounding box center [877, 564] width 1252 height 354
